Goal: Connect with others: Connect with other users

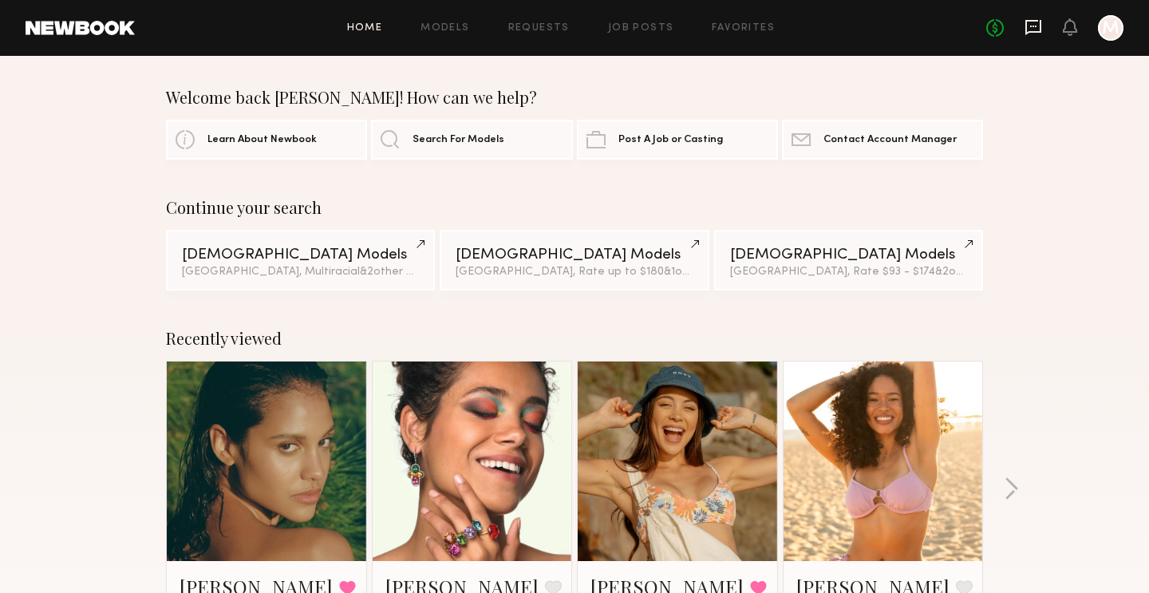
click at [1038, 26] on icon at bounding box center [1034, 27] width 18 height 18
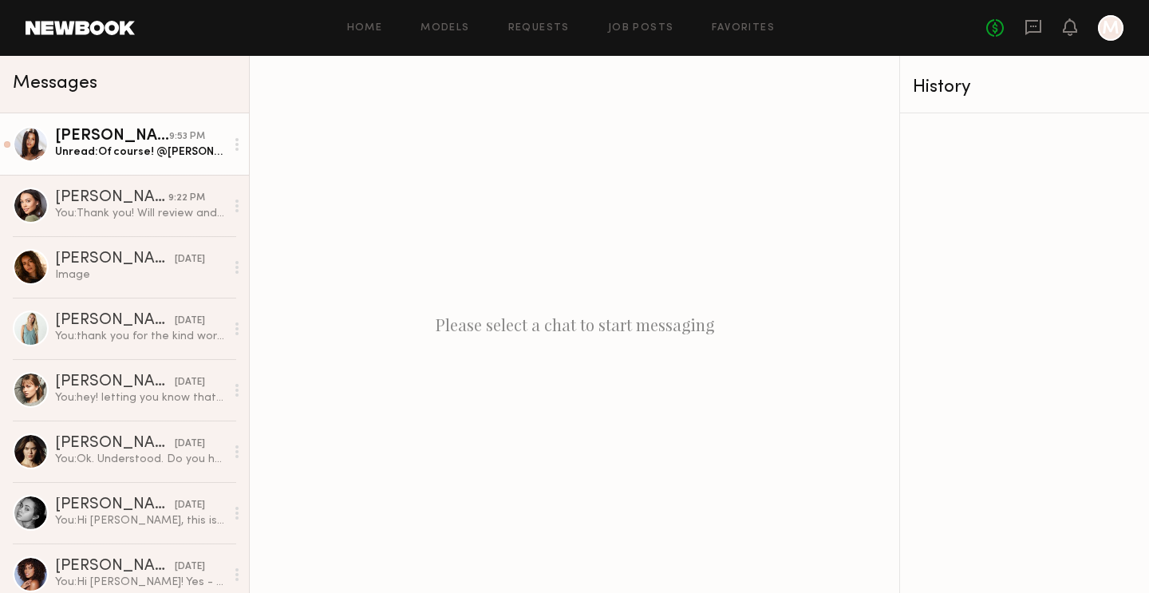
click at [73, 138] on div "[PERSON_NAME]" at bounding box center [112, 137] width 114 height 16
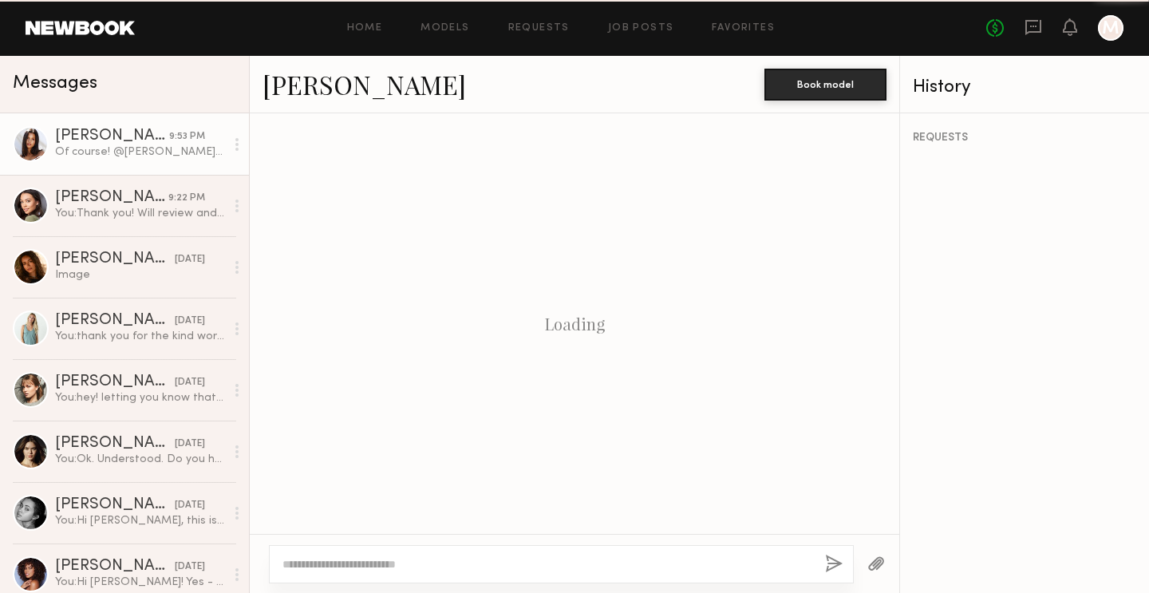
click at [73, 138] on div "[PERSON_NAME]" at bounding box center [112, 137] width 114 height 16
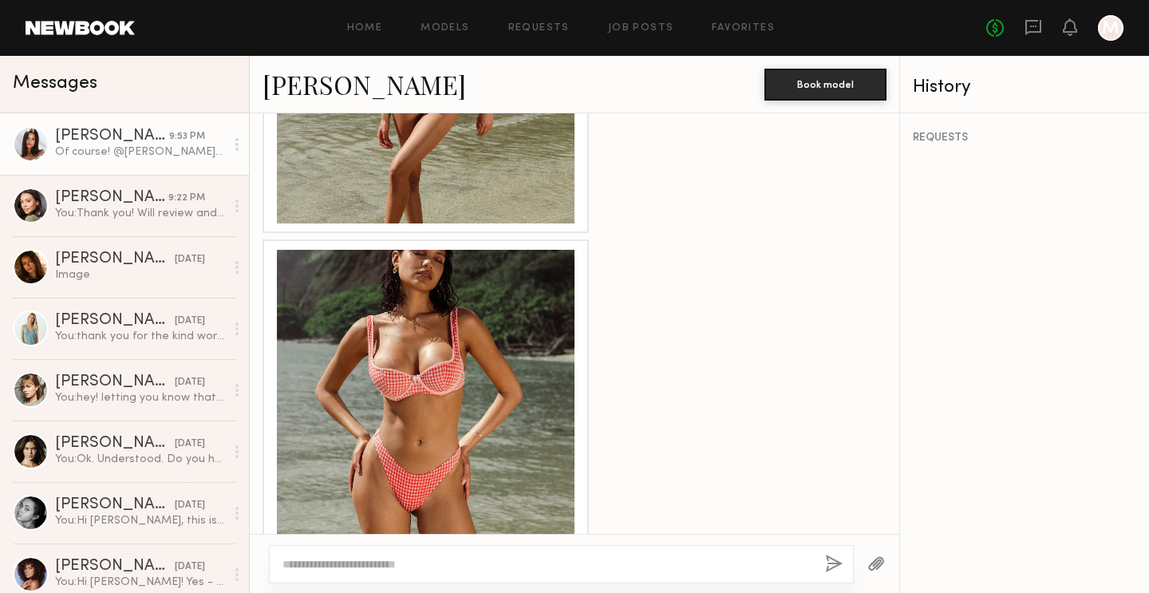
scroll to position [508, 0]
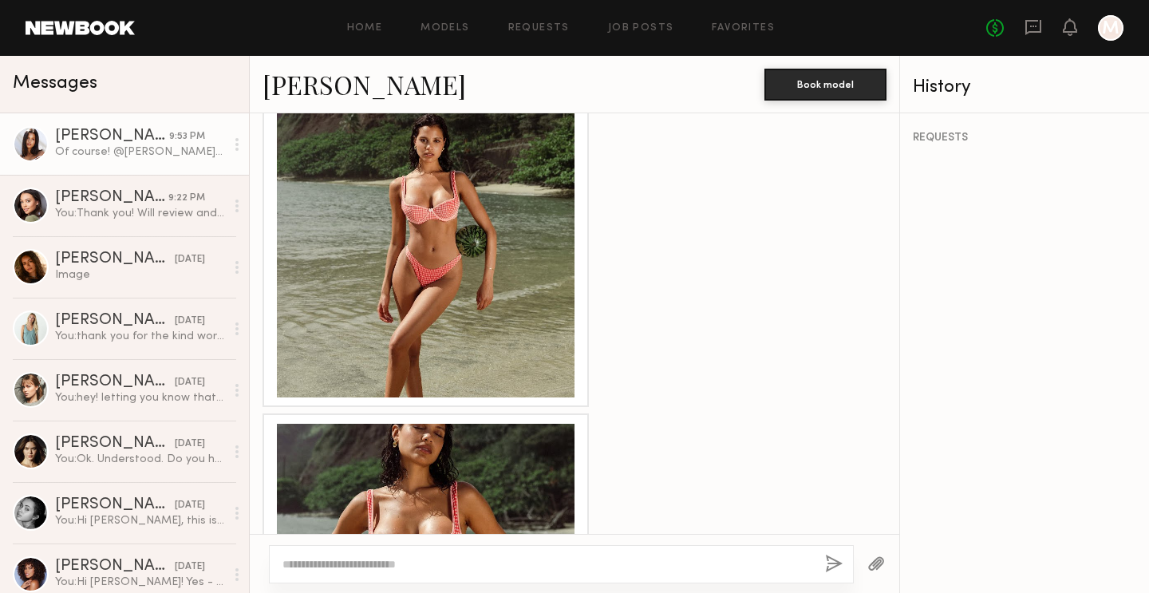
click at [285, 87] on link "[PERSON_NAME]" at bounding box center [365, 84] width 204 height 34
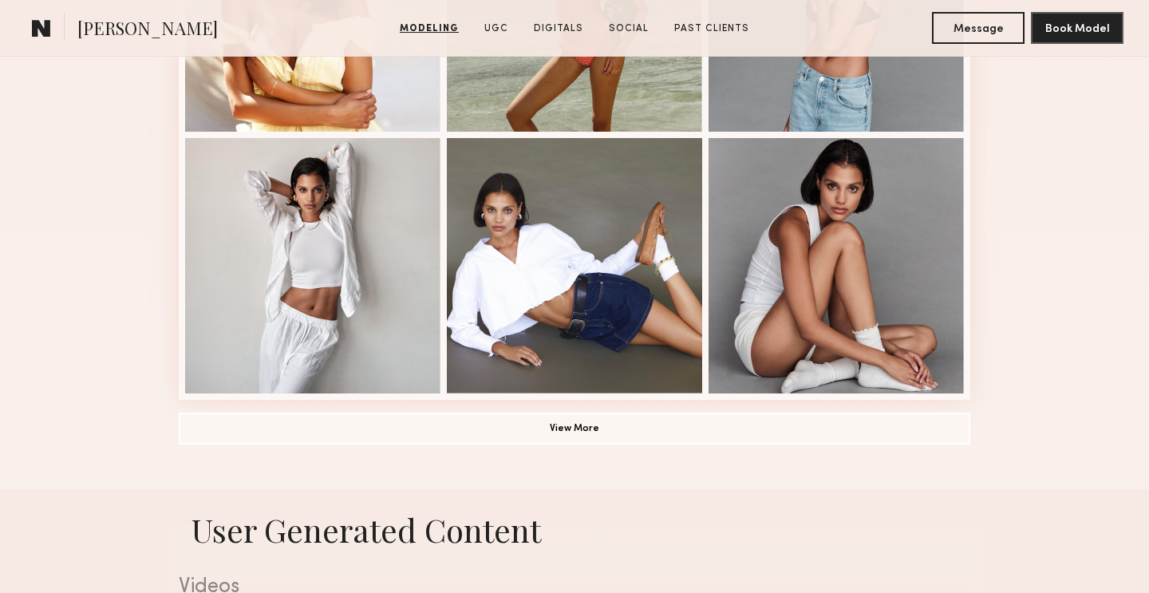
scroll to position [1117, 0]
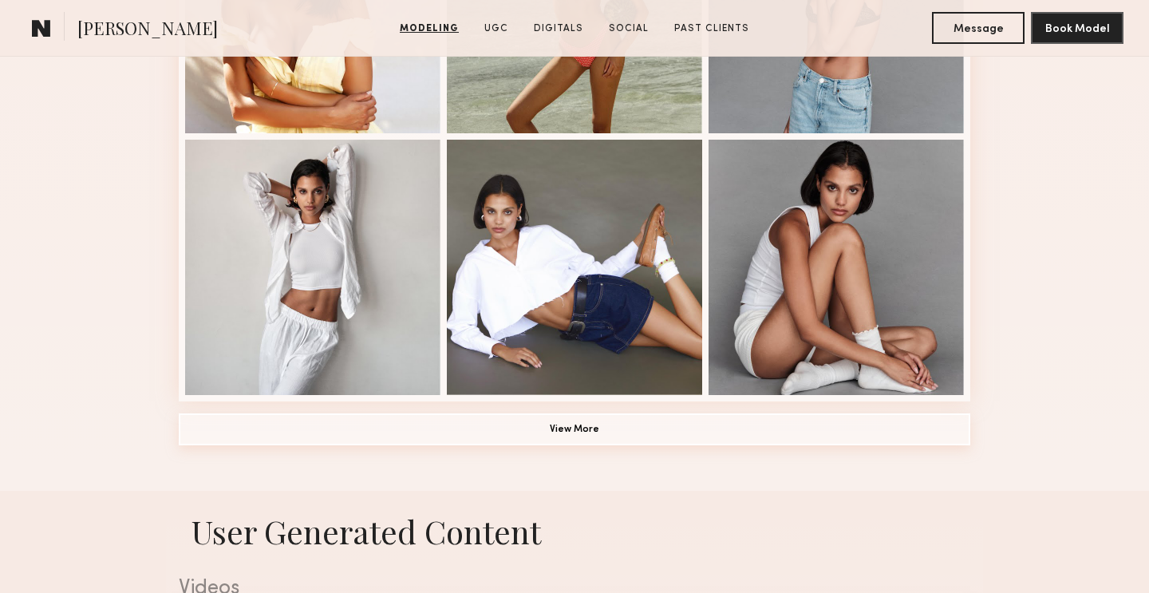
click at [533, 431] on button "View More" at bounding box center [575, 429] width 792 height 32
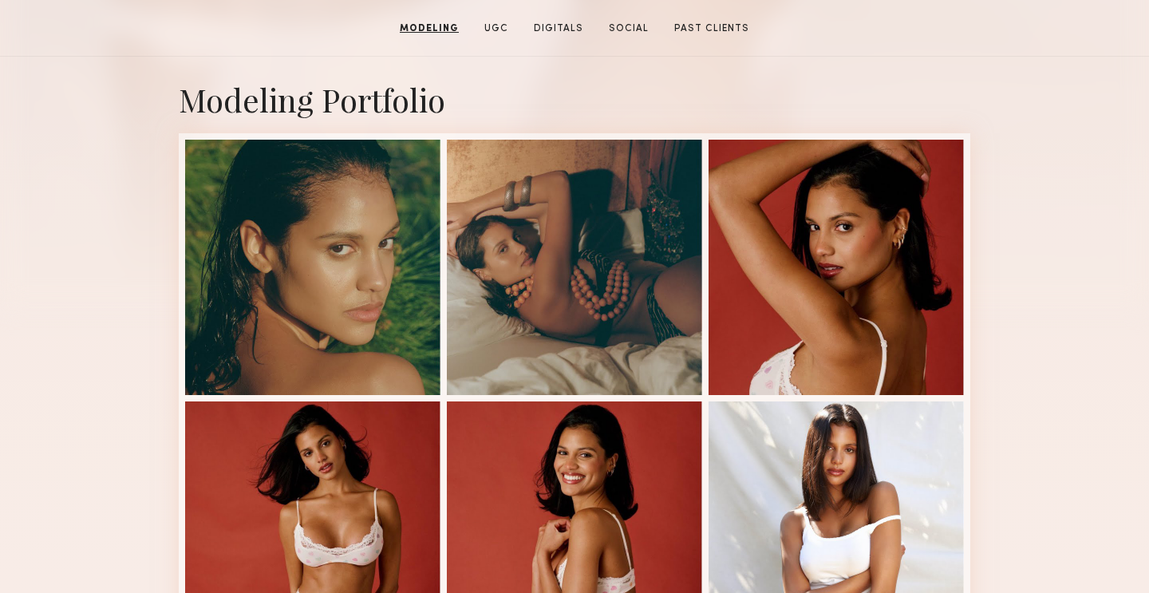
scroll to position [0, 0]
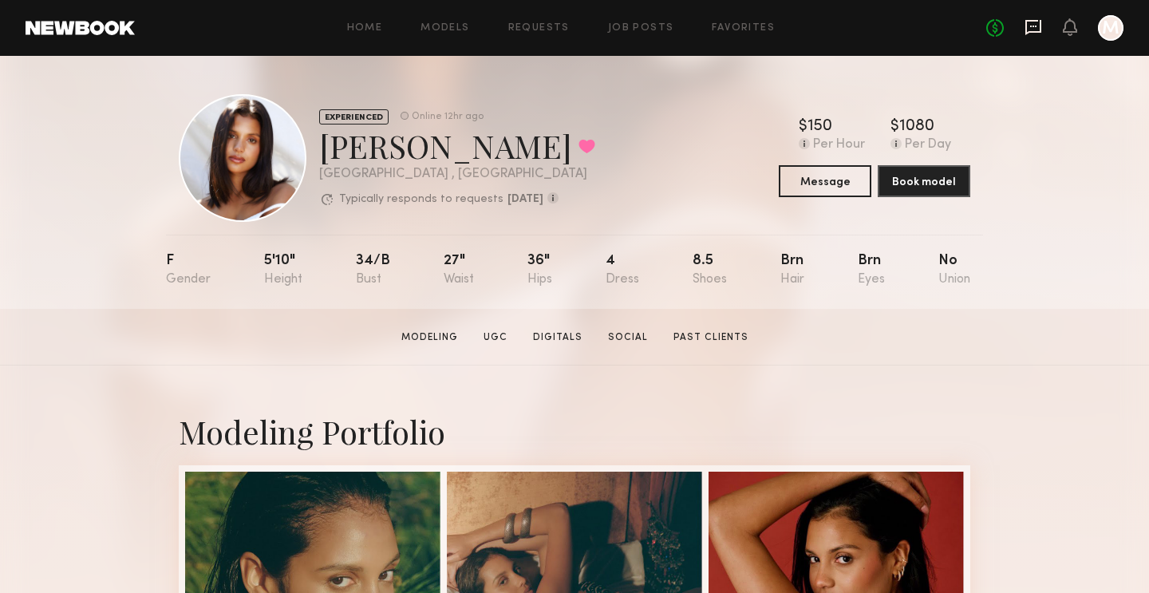
drag, startPoint x: 124, startPoint y: 57, endPoint x: 1034, endPoint y: 25, distance: 910.5
click at [1034, 25] on icon at bounding box center [1034, 27] width 18 height 18
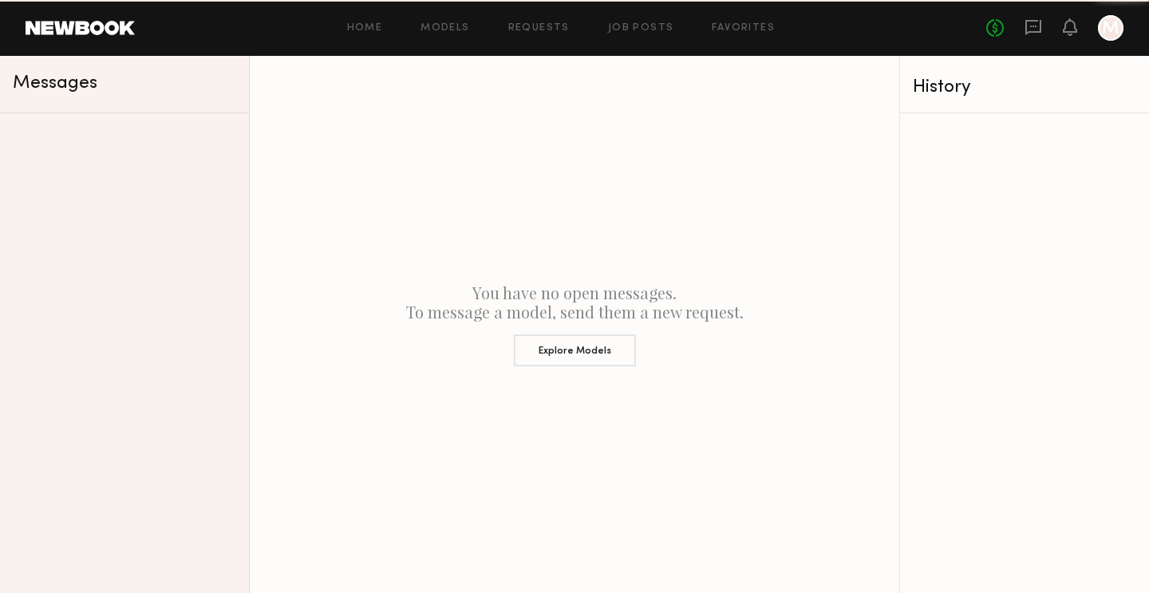
click at [1032, 24] on icon at bounding box center [1034, 27] width 18 height 18
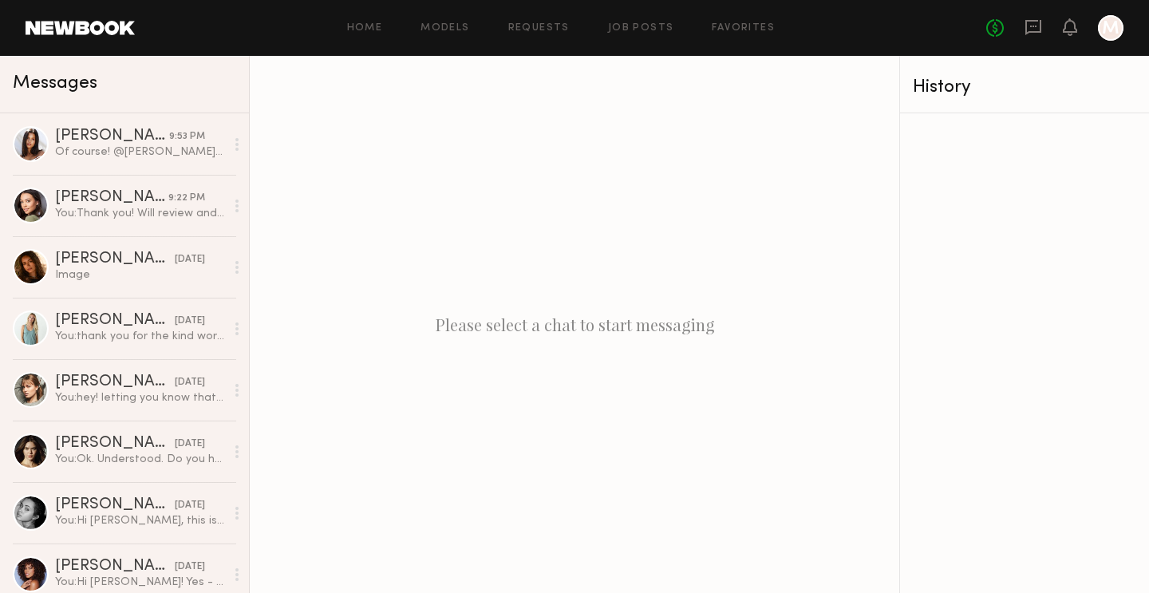
click at [97, 132] on div "[PERSON_NAME]" at bounding box center [112, 137] width 114 height 16
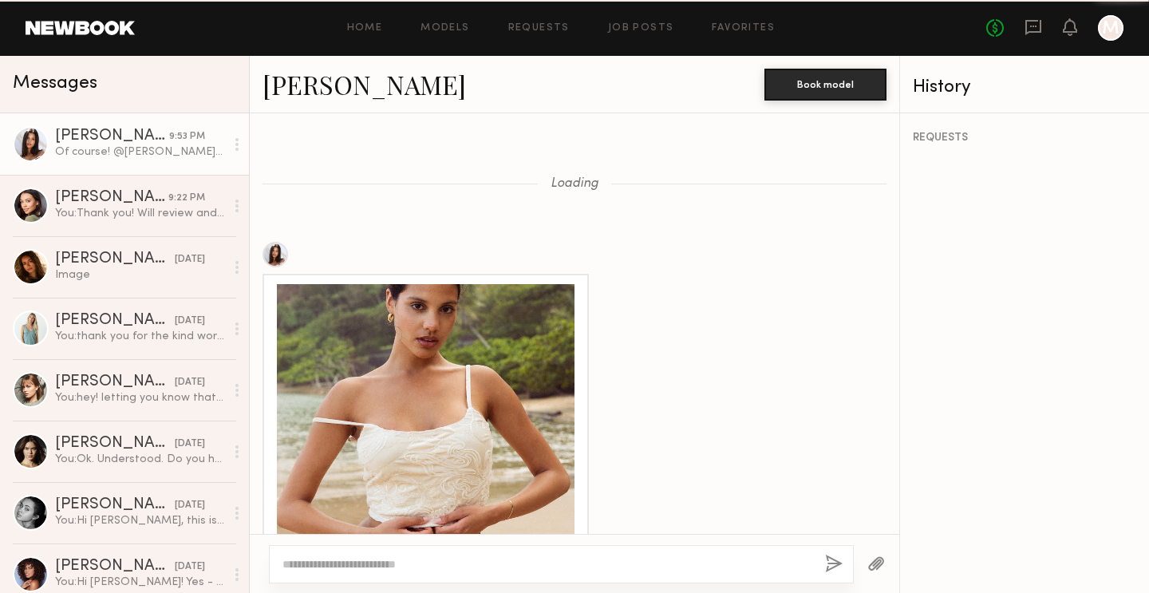
scroll to position [2159, 0]
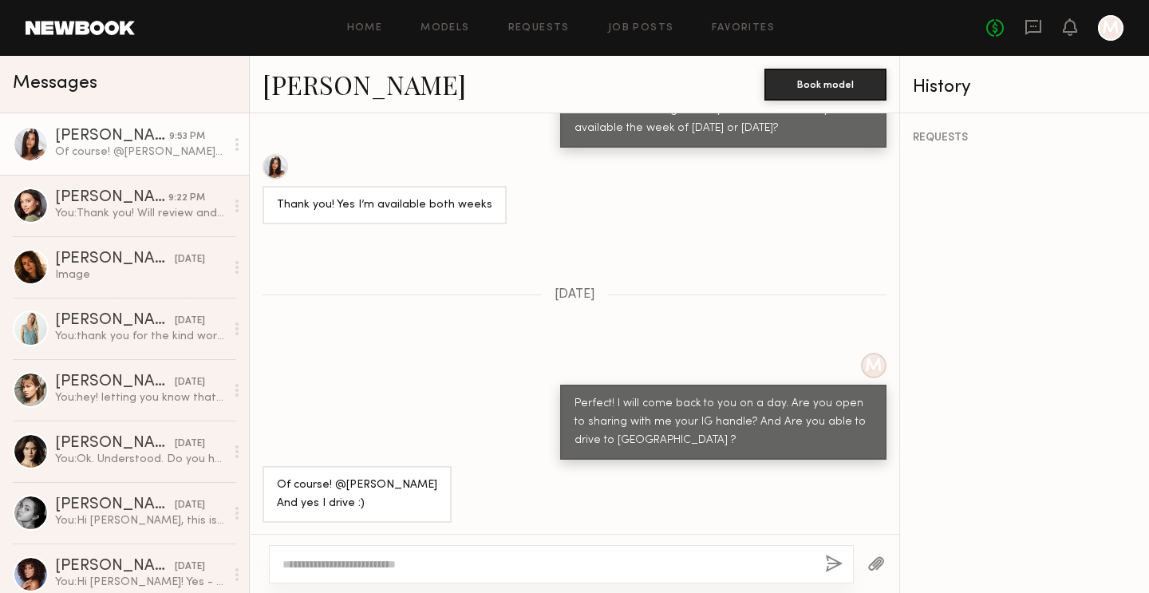
click at [88, 258] on div "[PERSON_NAME]" at bounding box center [115, 259] width 120 height 16
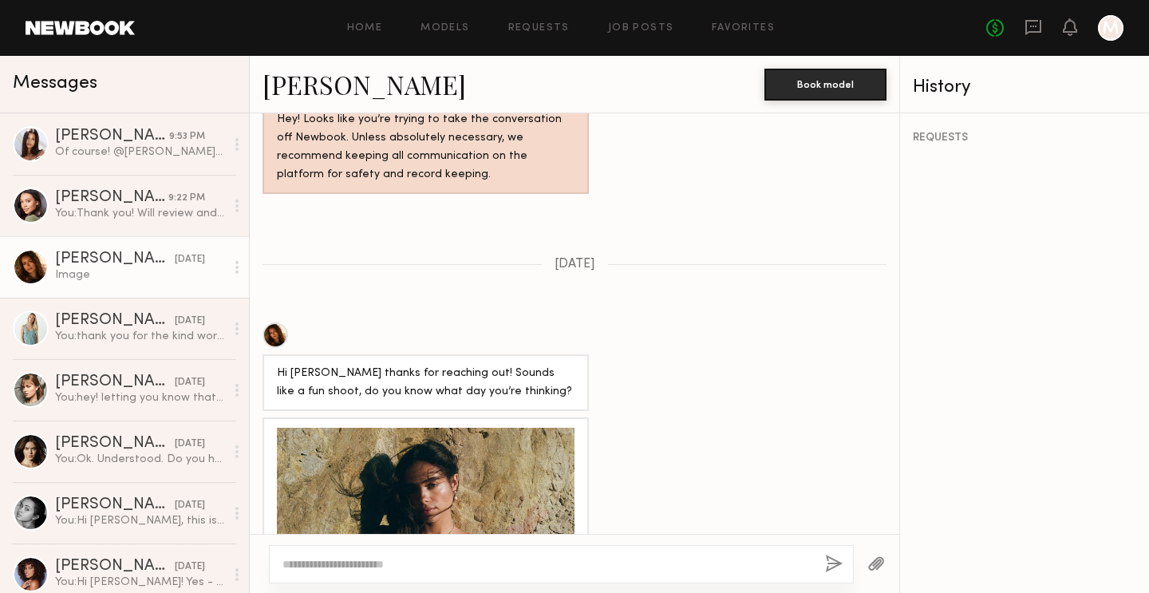
scroll to position [948, 0]
drag, startPoint x: 1034, startPoint y: 25, endPoint x: 308, endPoint y: 83, distance: 727.9
click at [308, 83] on link "[PERSON_NAME]" at bounding box center [365, 84] width 204 height 34
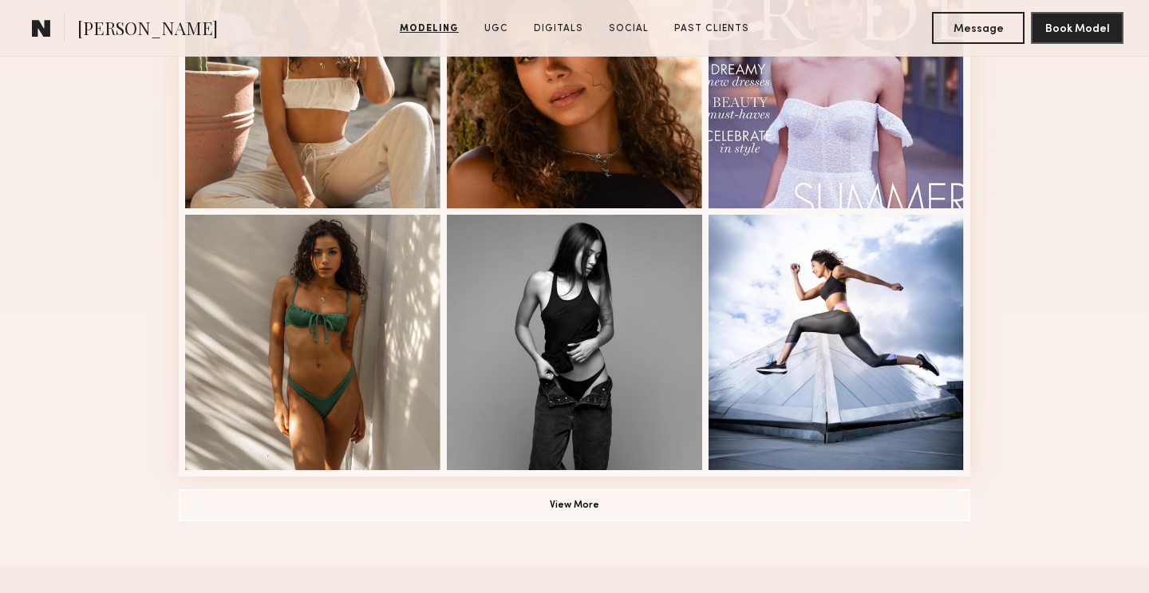
scroll to position [1039, 0]
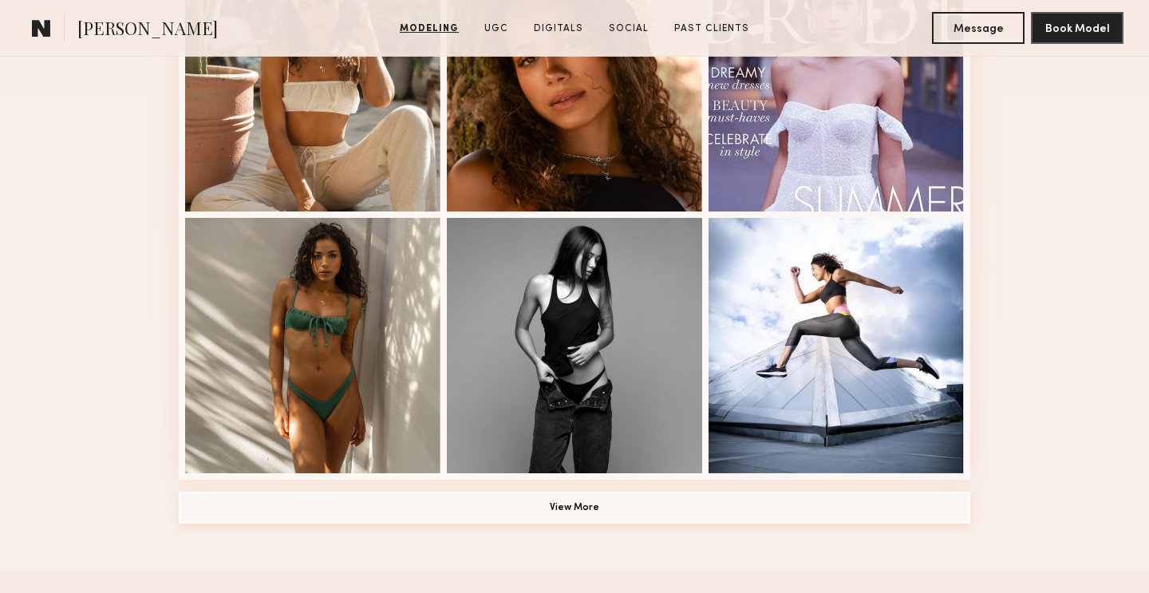
click at [401, 510] on button "View More" at bounding box center [575, 508] width 792 height 32
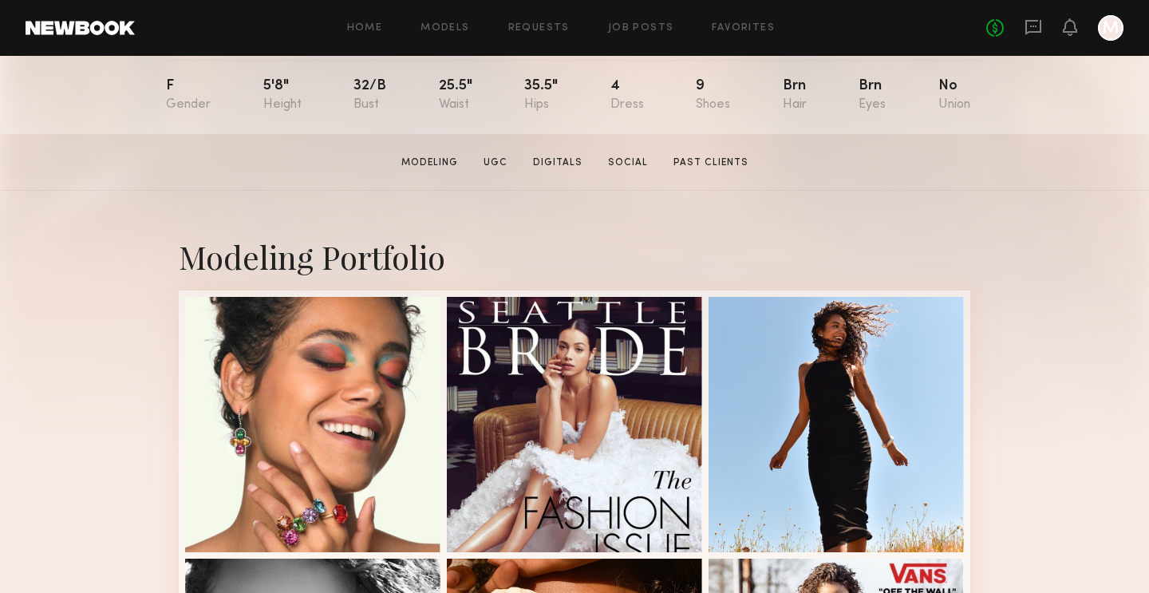
scroll to position [176, 0]
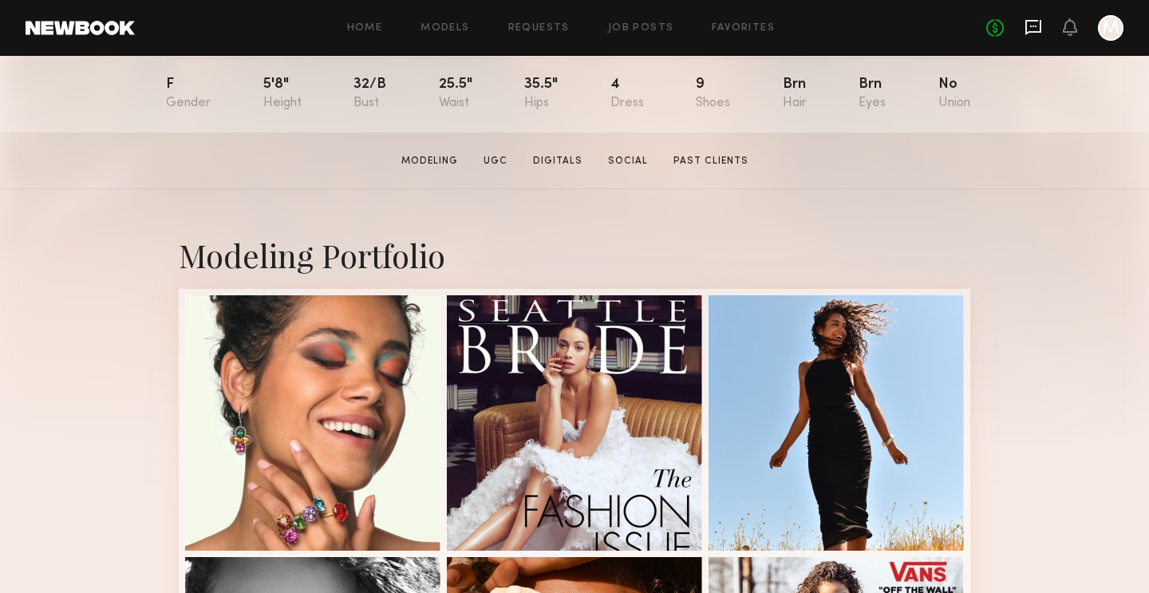
click at [1034, 32] on icon at bounding box center [1034, 27] width 16 height 15
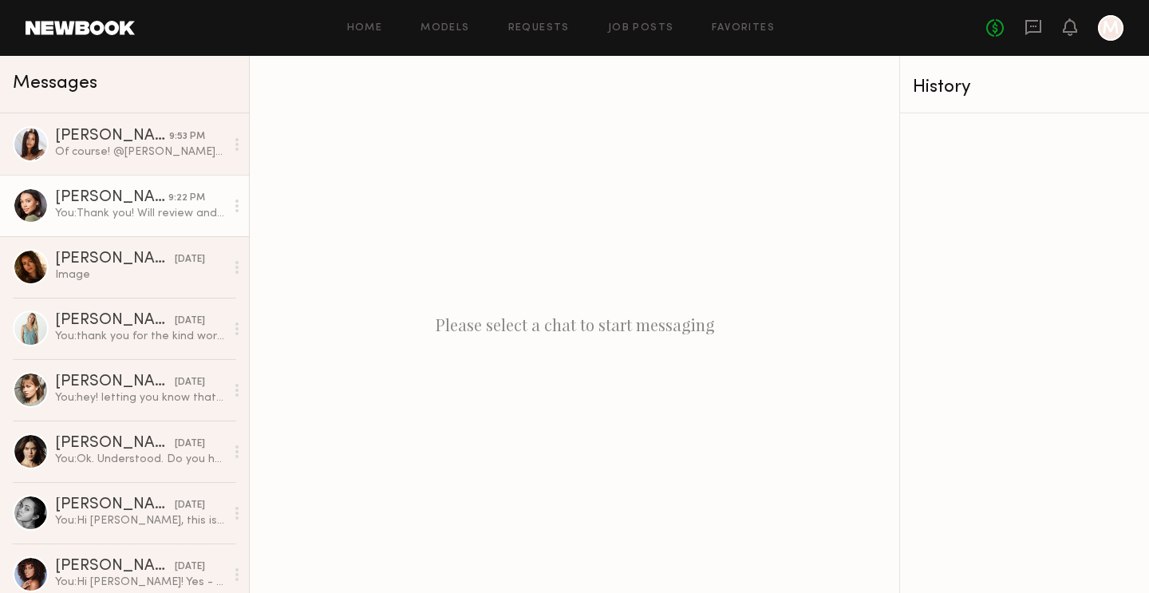
click at [113, 199] on div "[PERSON_NAME]" at bounding box center [111, 198] width 113 height 16
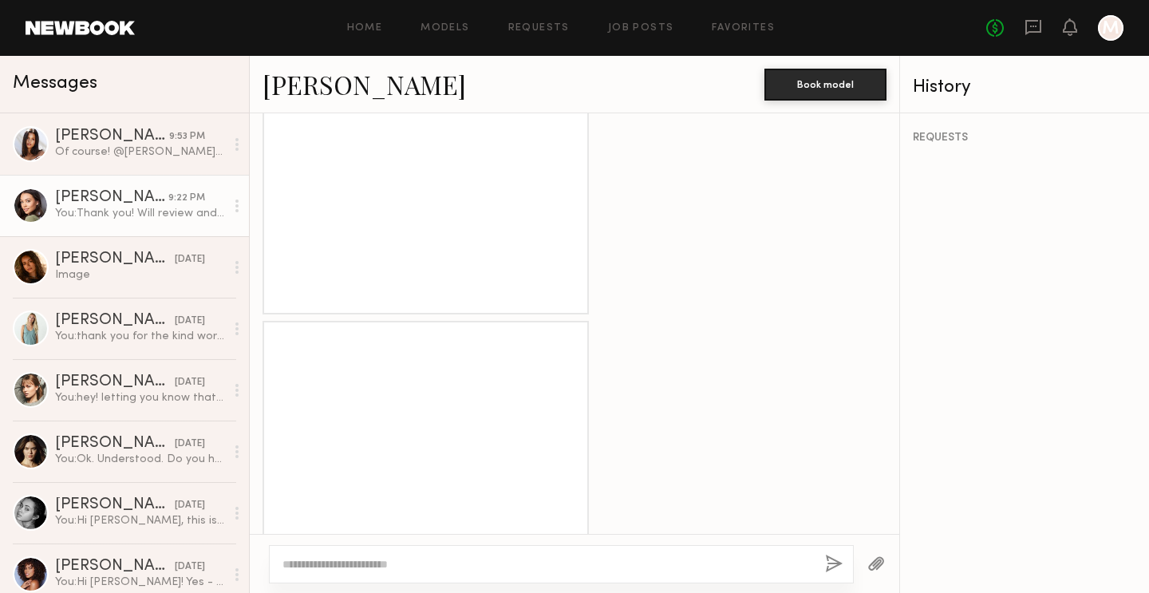
scroll to position [870, 0]
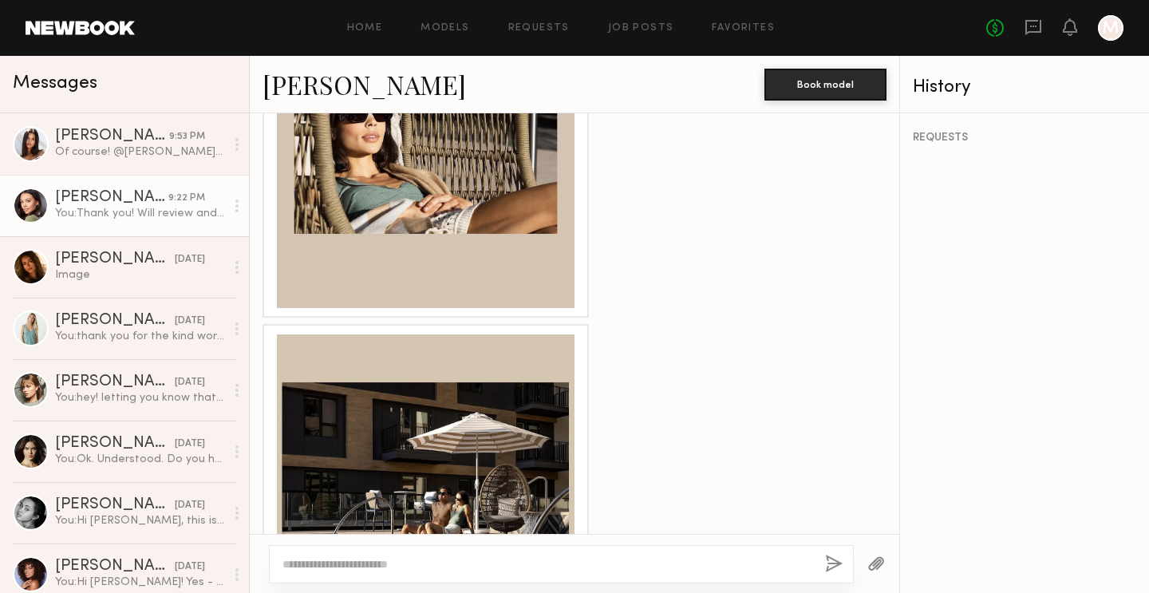
click at [310, 88] on link "[PERSON_NAME]" at bounding box center [365, 84] width 204 height 34
